Goal: Transaction & Acquisition: Download file/media

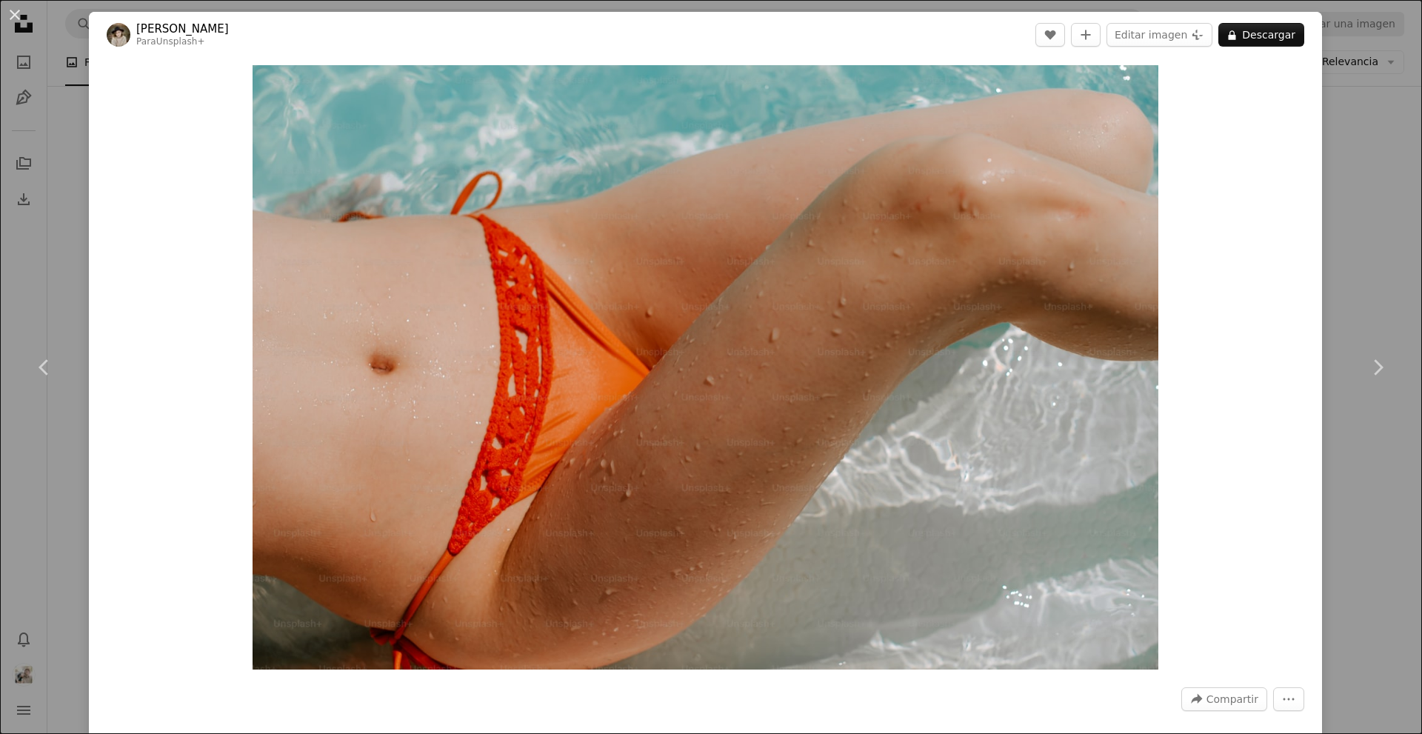
scroll to position [1179, 0]
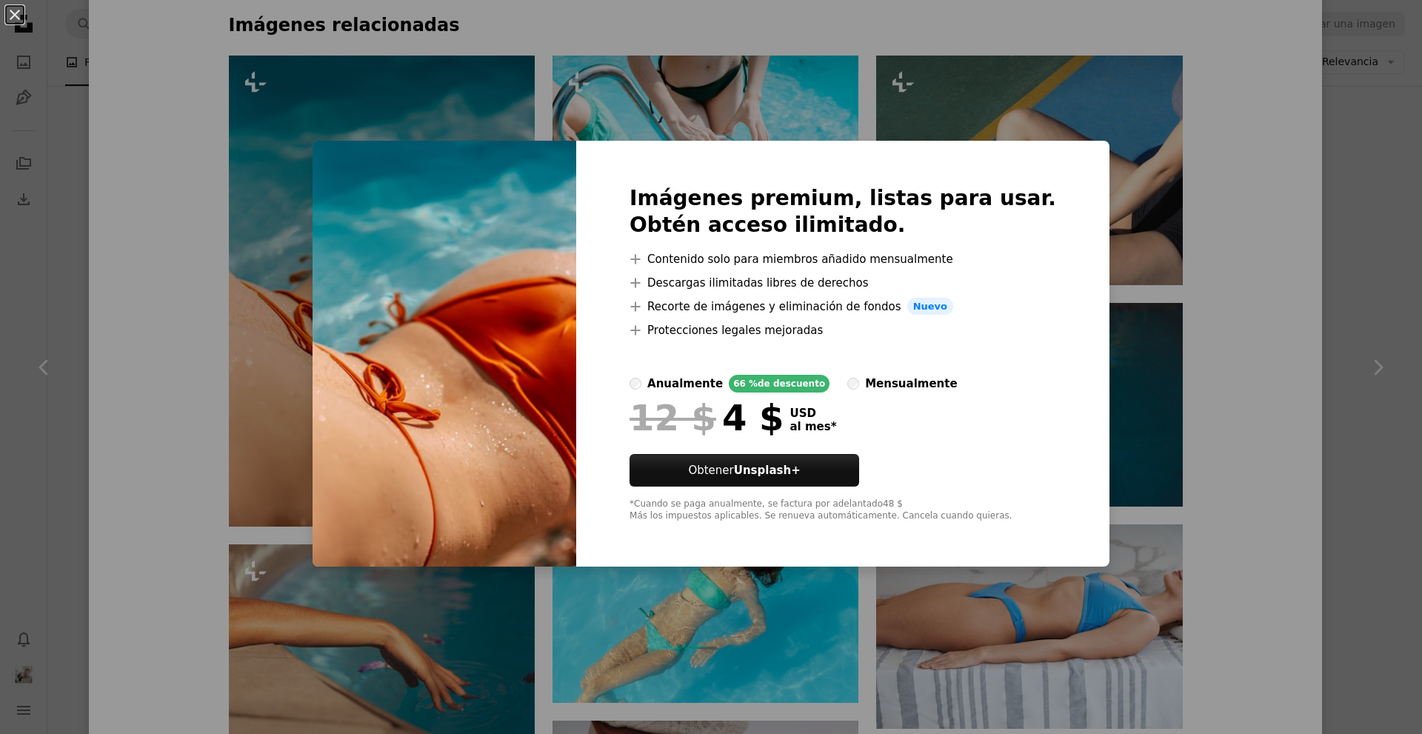
click at [1256, 341] on div "An X shape Imágenes premium, listas para usar. Obtén acceso ilimitado. A plus s…" at bounding box center [711, 367] width 1422 height 734
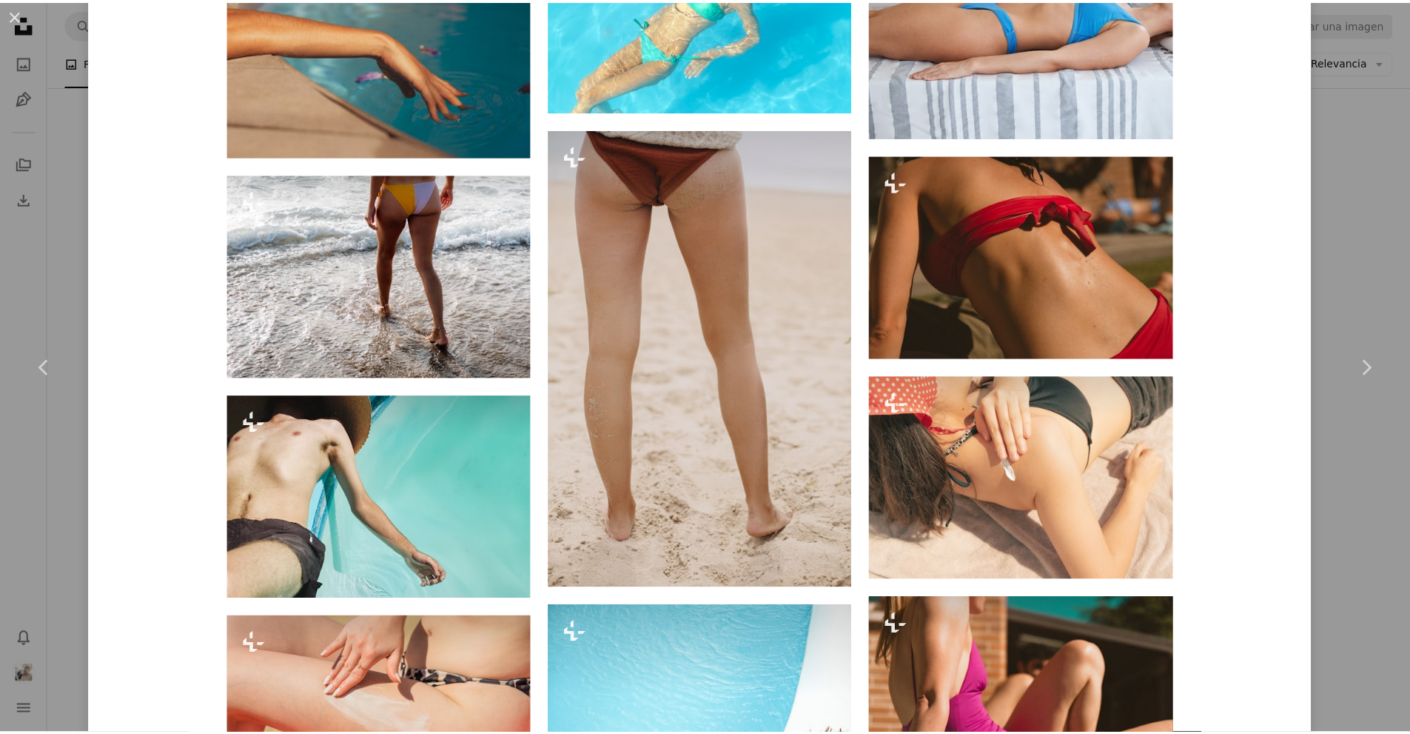
scroll to position [1780, 0]
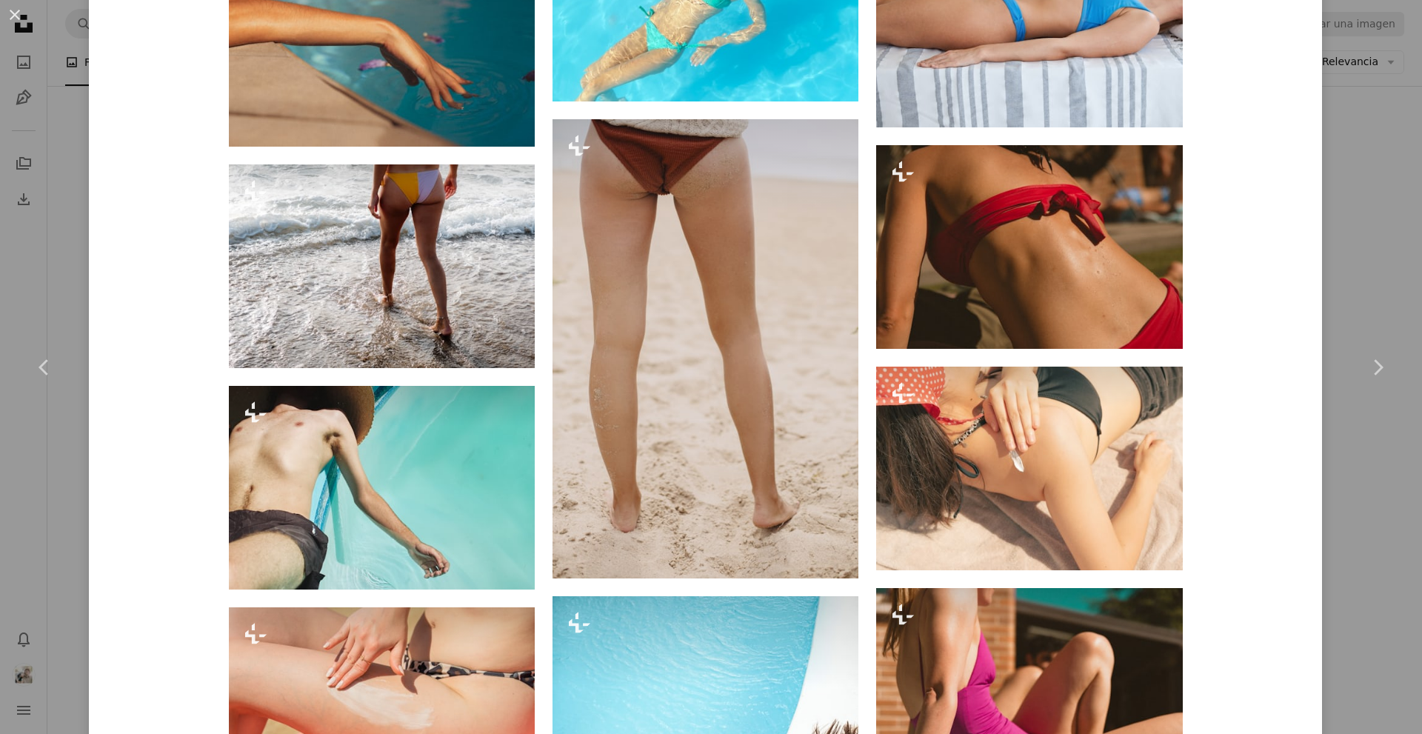
click at [1319, 256] on div "An X shape Chevron left Chevron right [PERSON_NAME] Para Unsplash+ A heart A pl…" at bounding box center [711, 367] width 1422 height 734
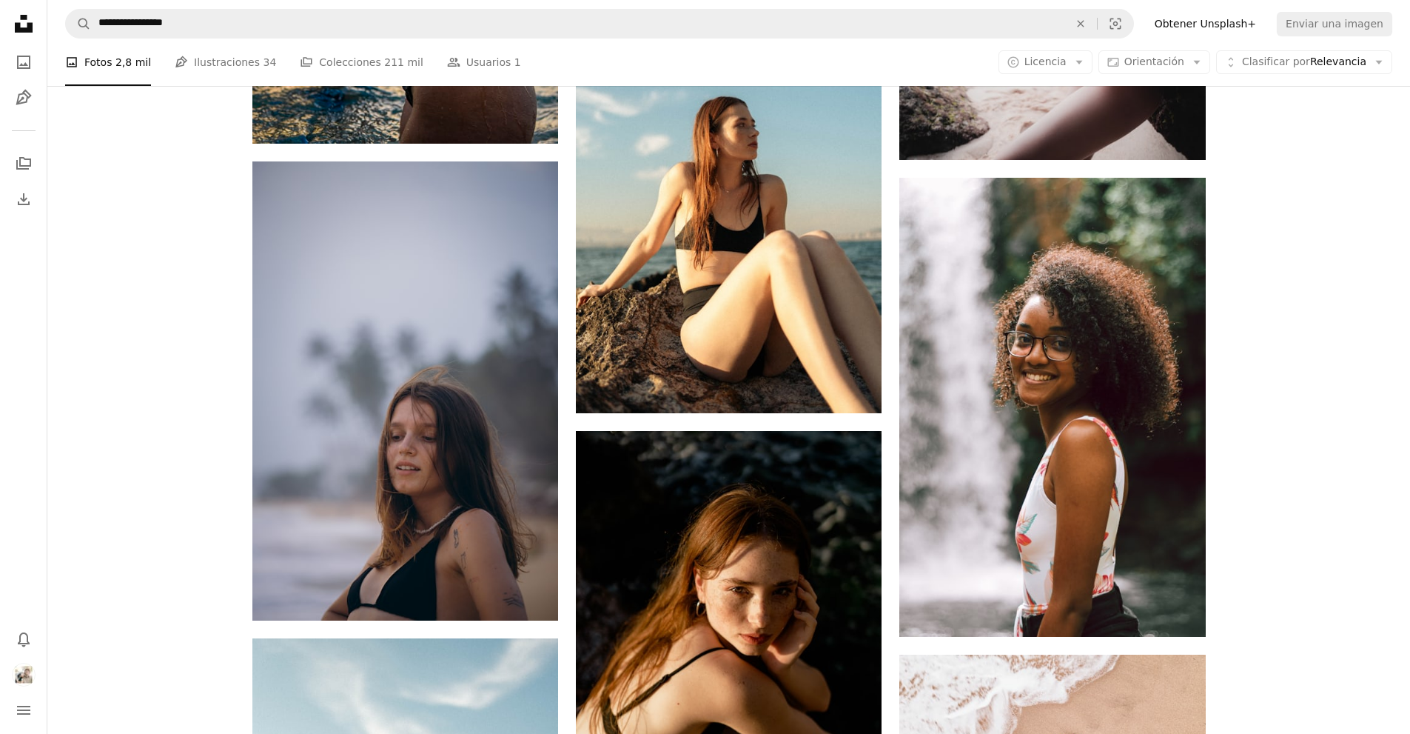
scroll to position [19622, 0]
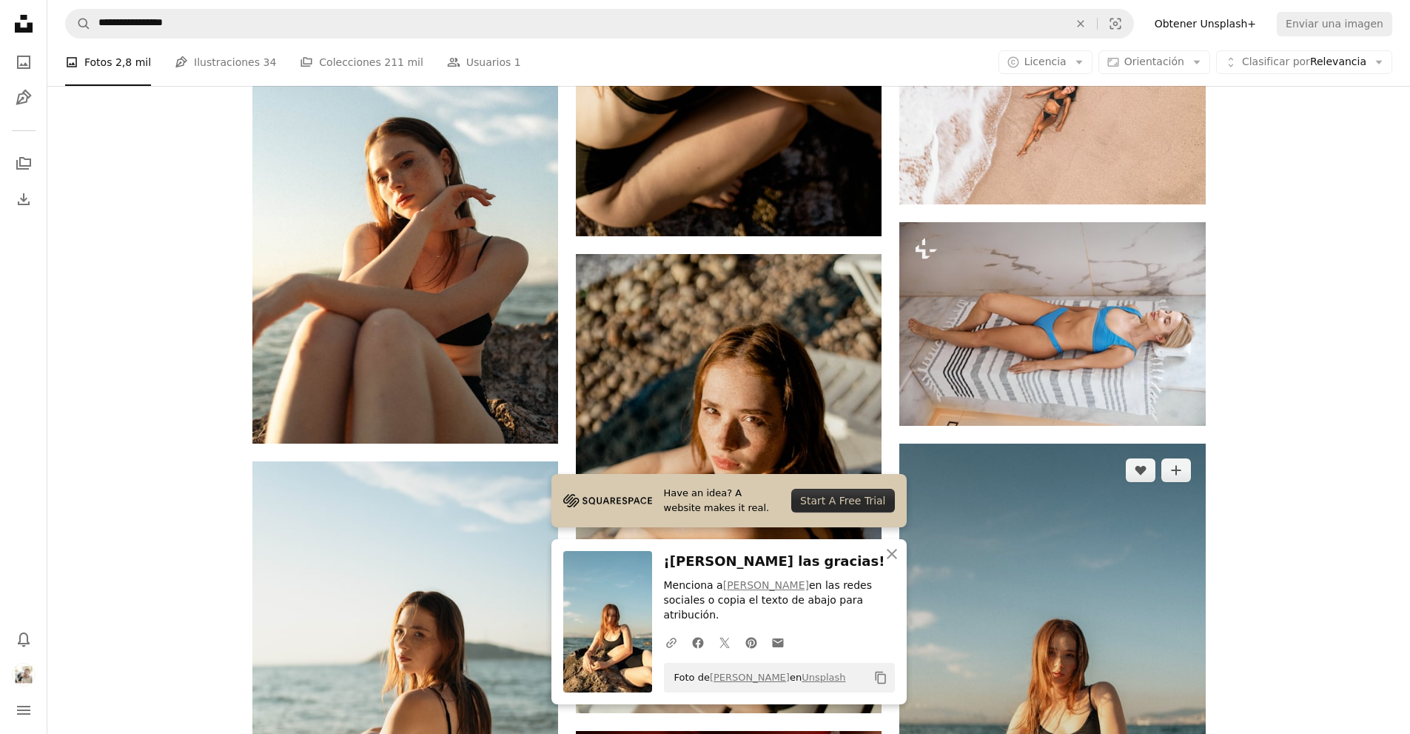
scroll to position [20276, 0]
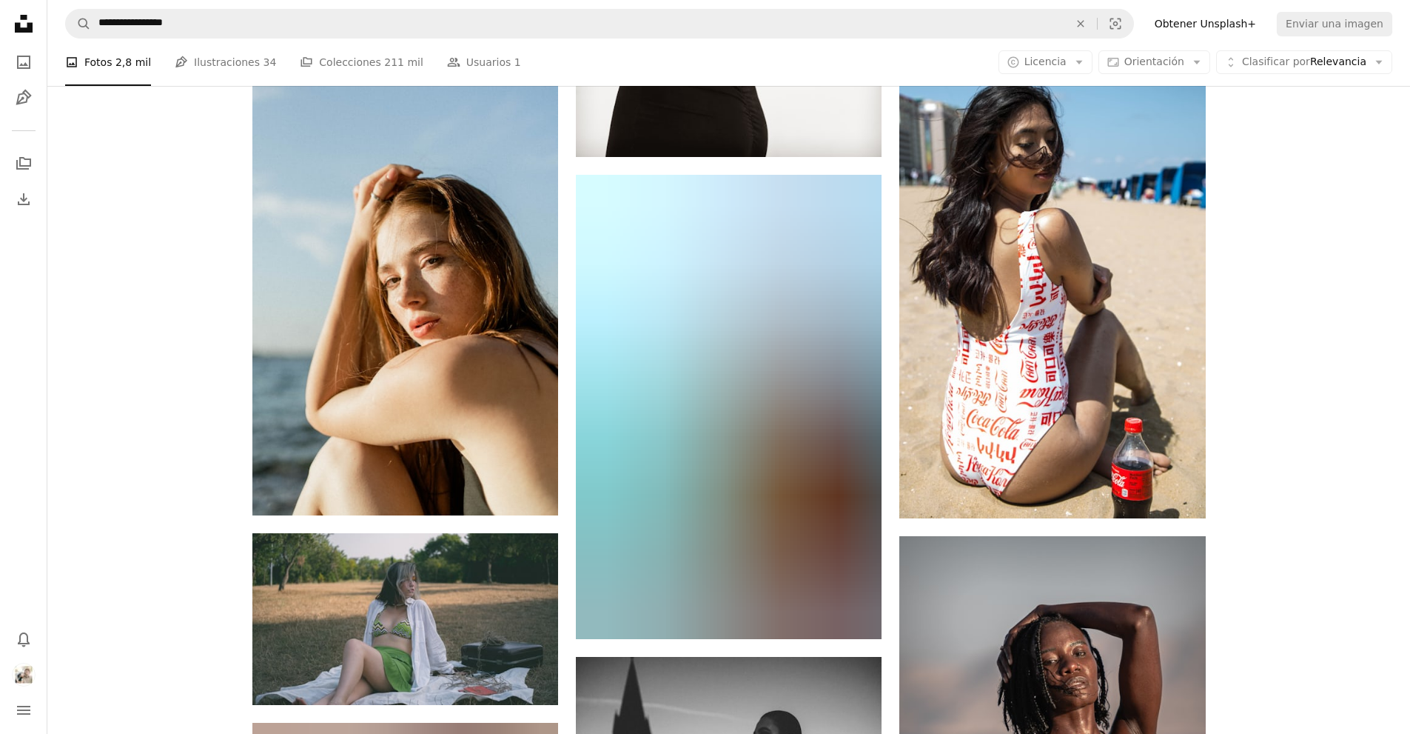
scroll to position [25108, 0]
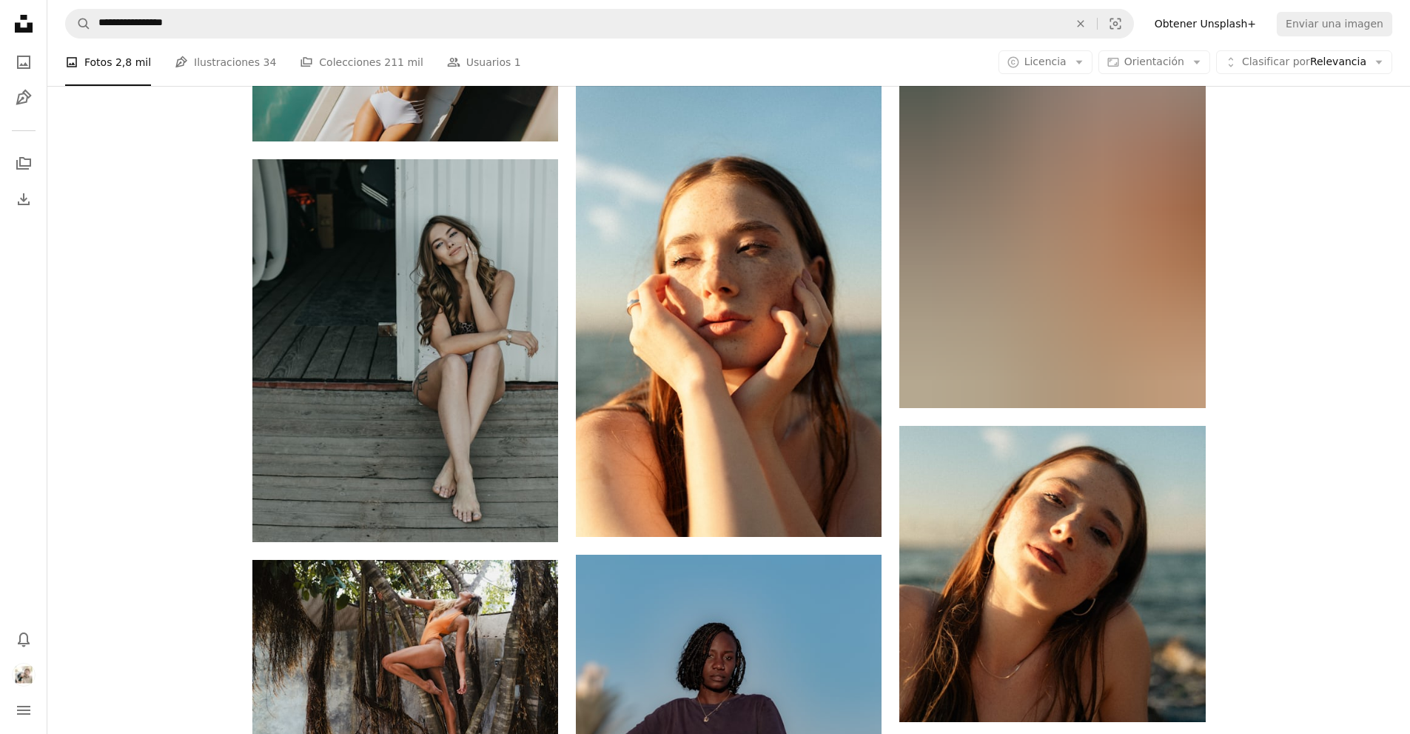
scroll to position [27689, 0]
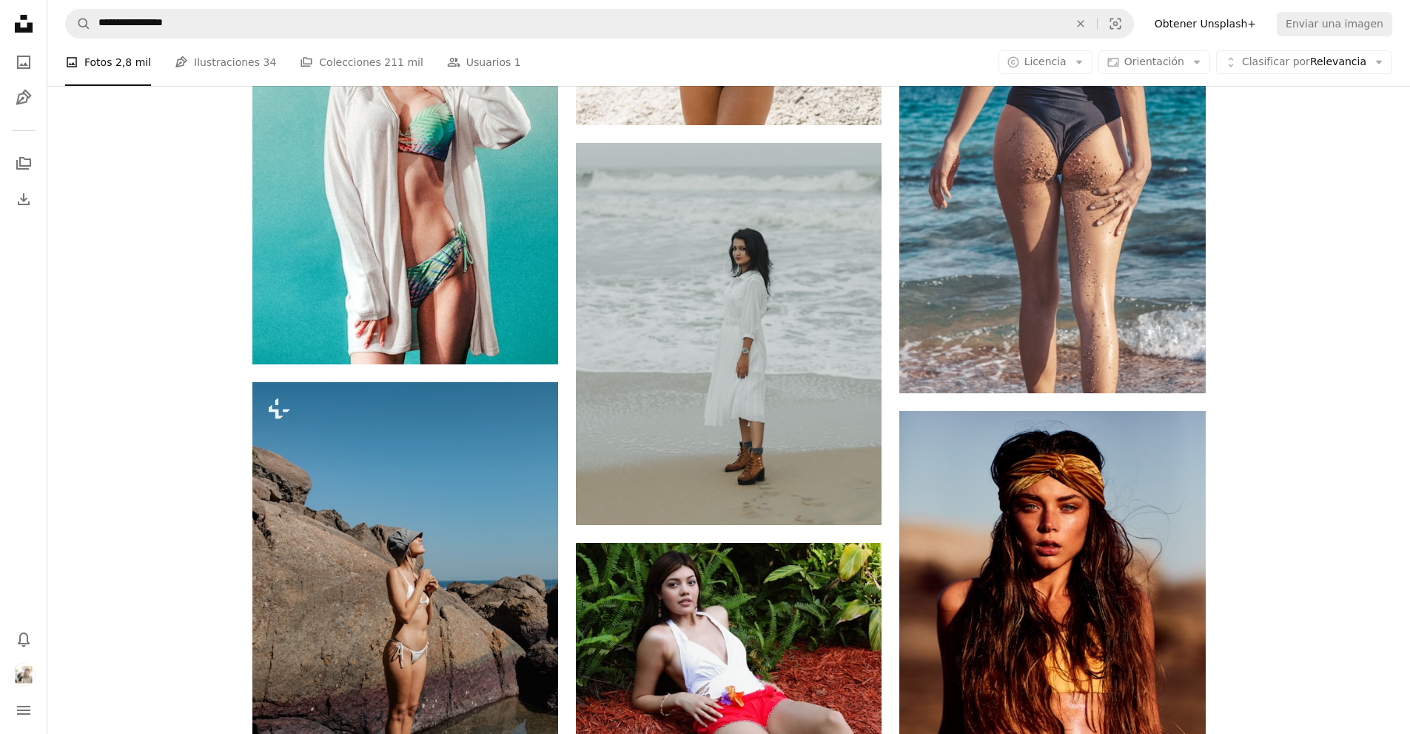
scroll to position [36596, 0]
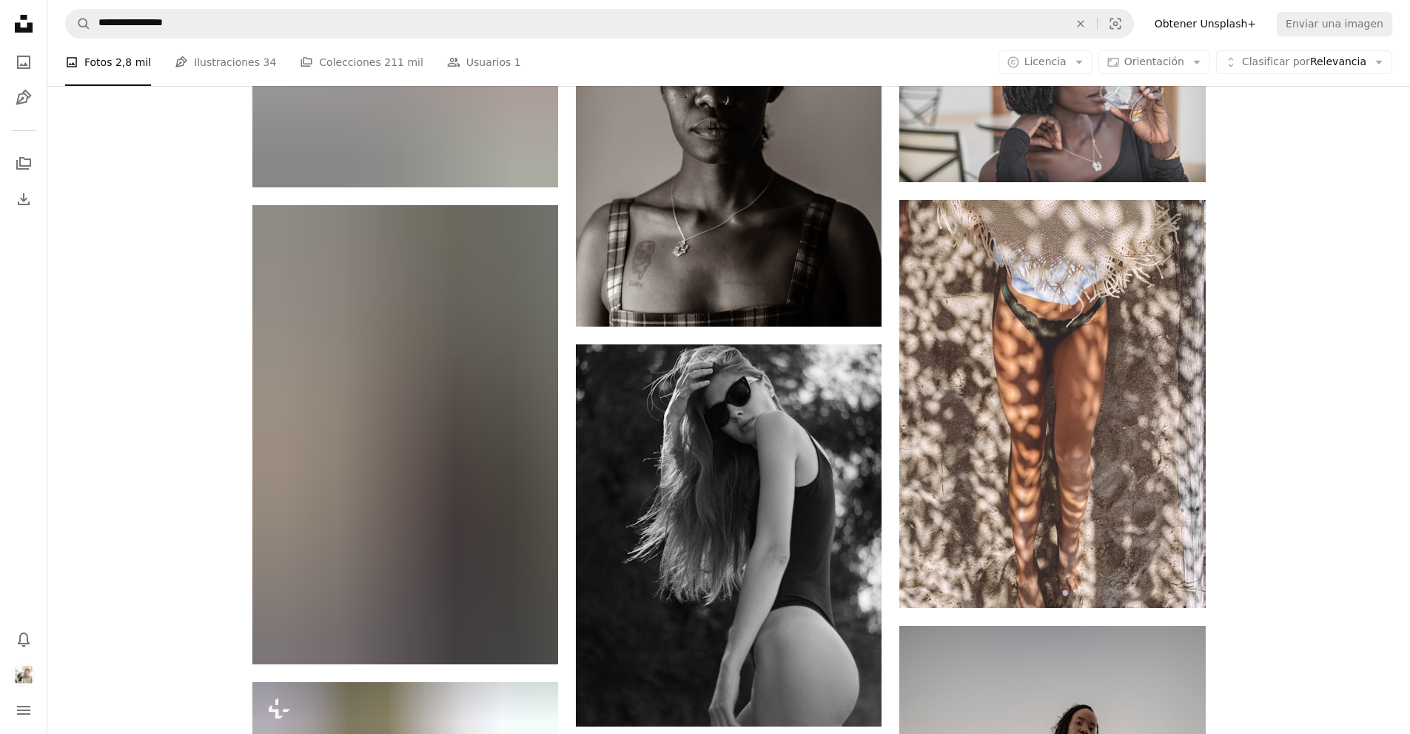
scroll to position [49375, 0]
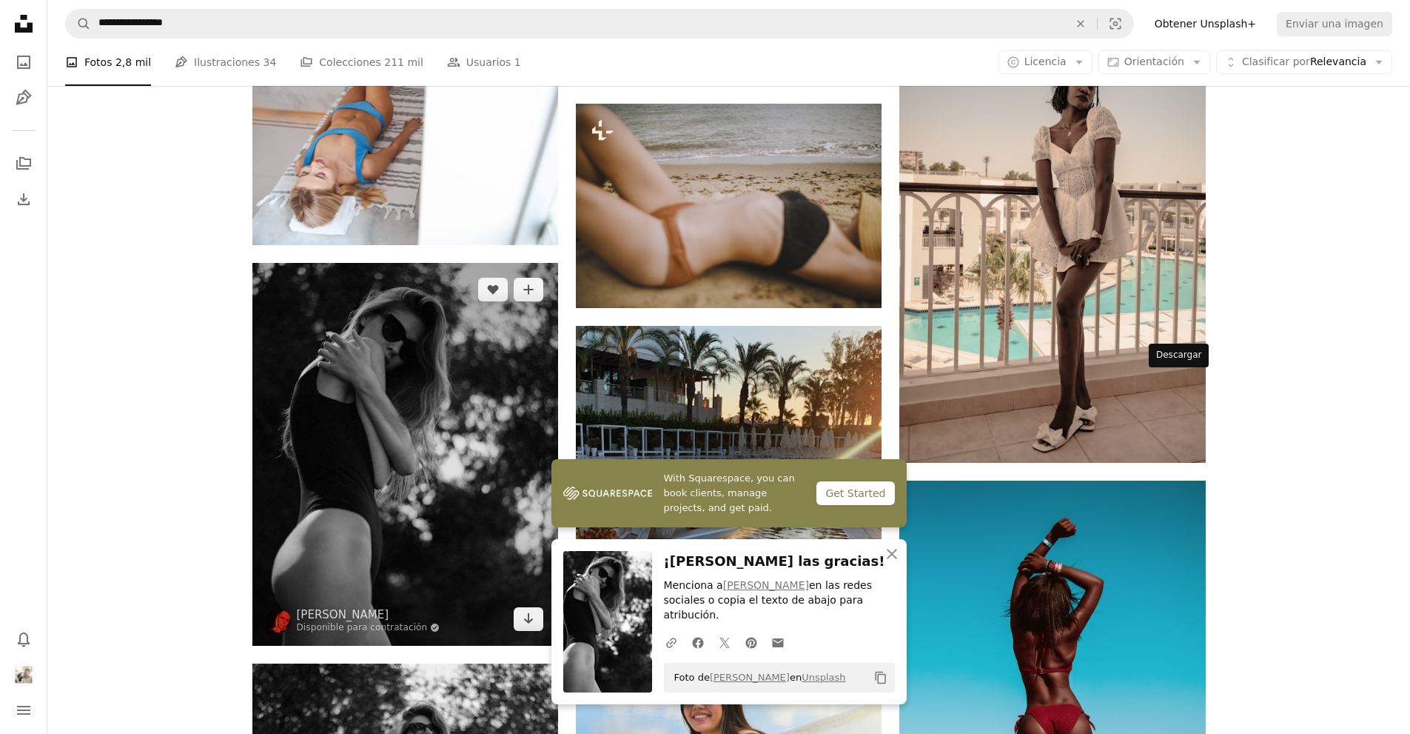
scroll to position [49819, 0]
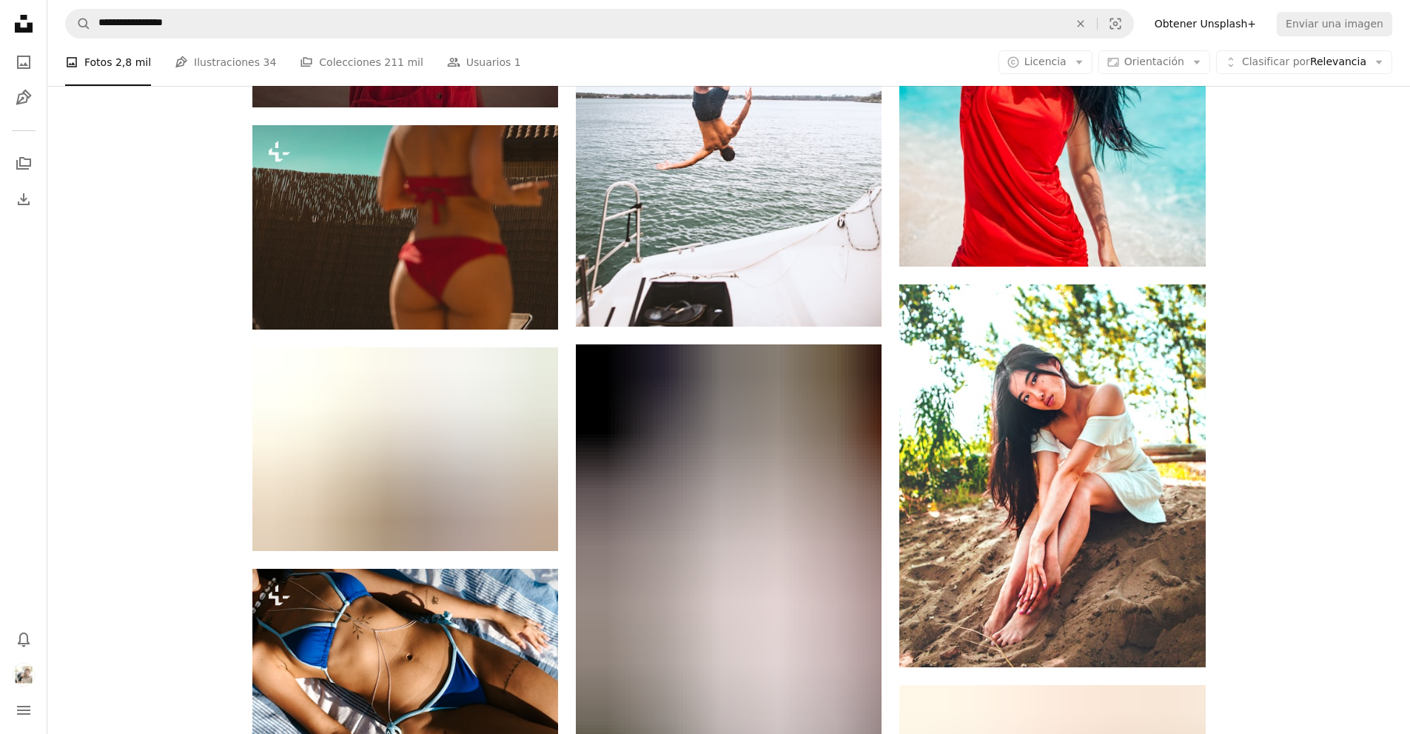
scroll to position [83078, 0]
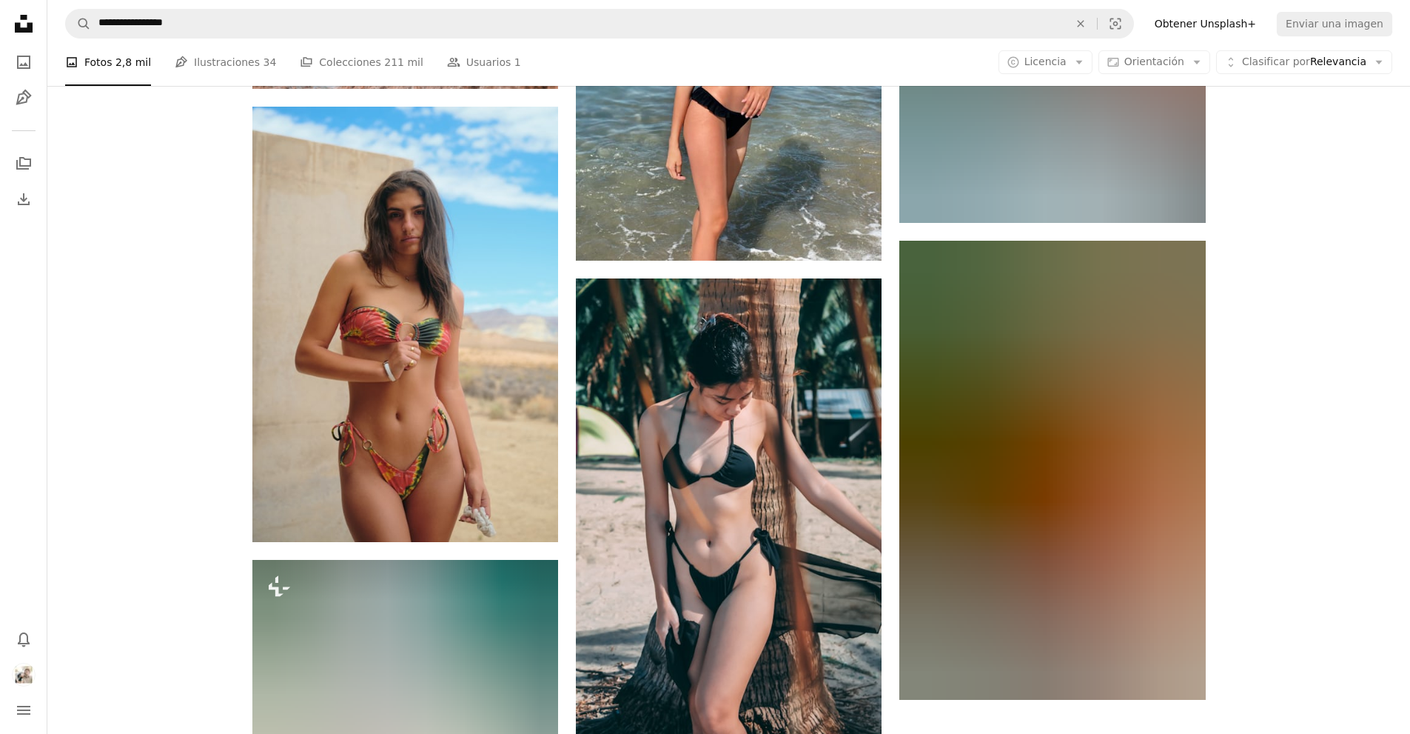
scroll to position [91074, 0]
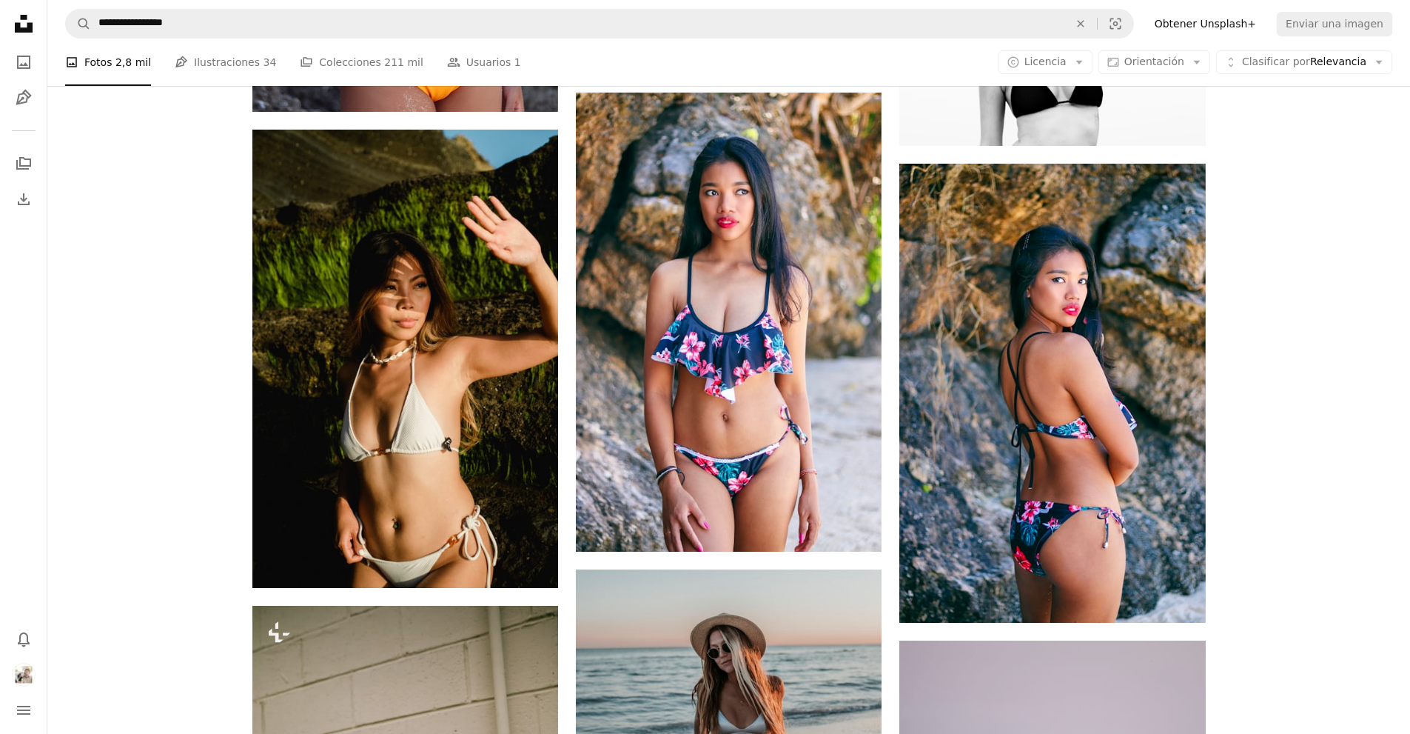
scroll to position [97323, 0]
